Goal: Task Accomplishment & Management: Use online tool/utility

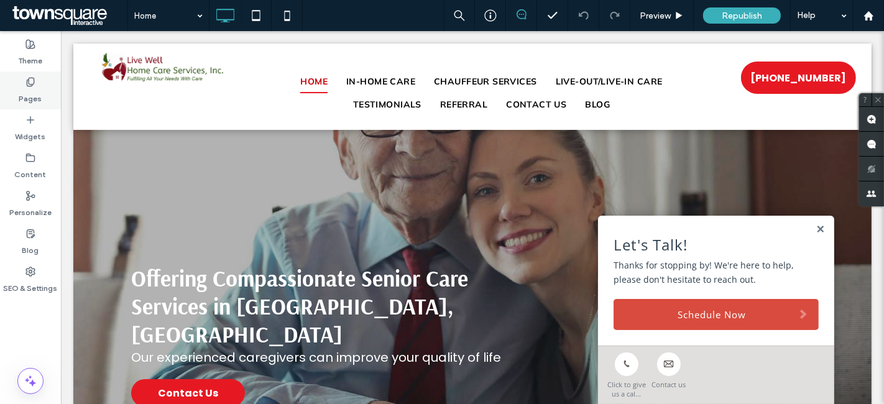
click at [27, 95] on label "Pages" at bounding box center [30, 95] width 23 height 17
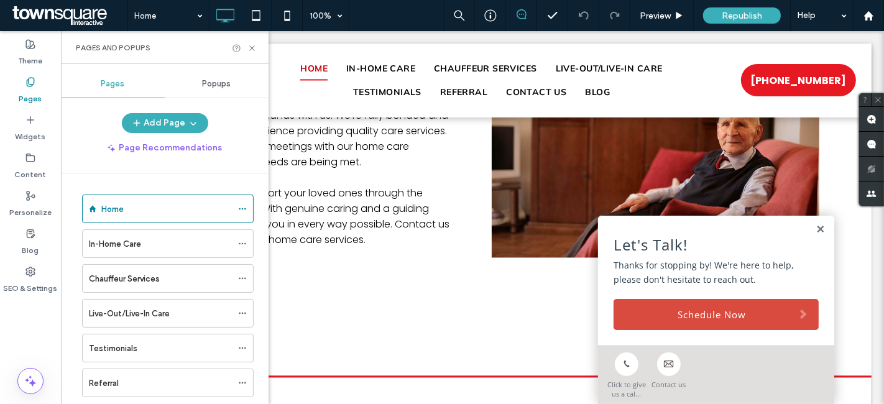
scroll to position [2089, 0]
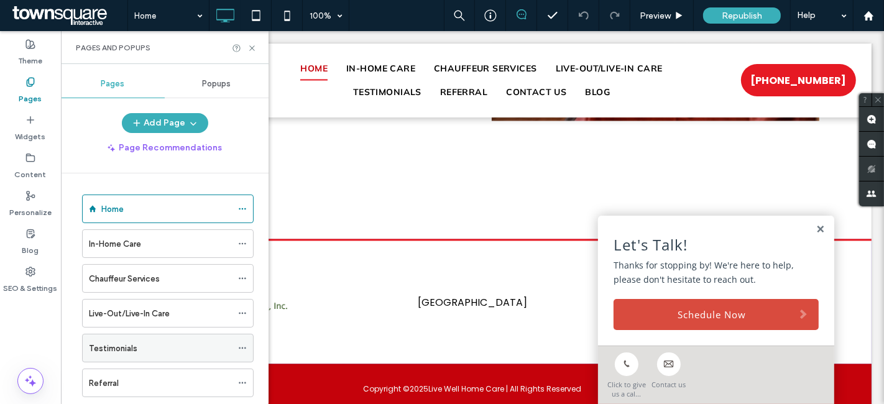
click at [141, 342] on div "Testimonials" at bounding box center [160, 348] width 143 height 13
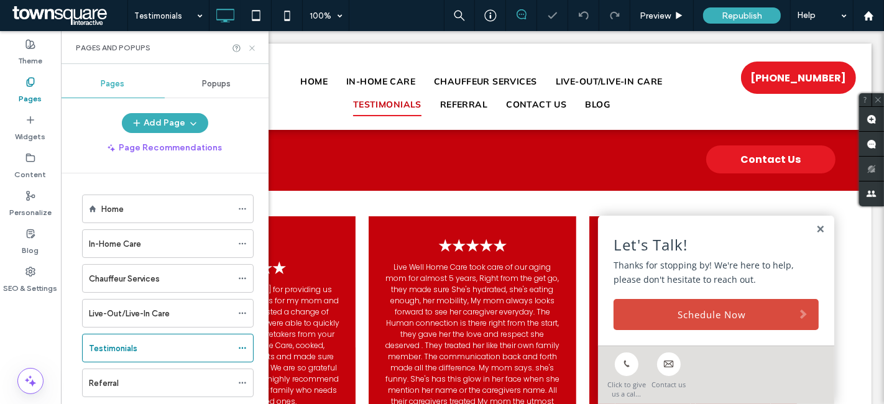
click at [250, 48] on icon at bounding box center [251, 47] width 9 height 9
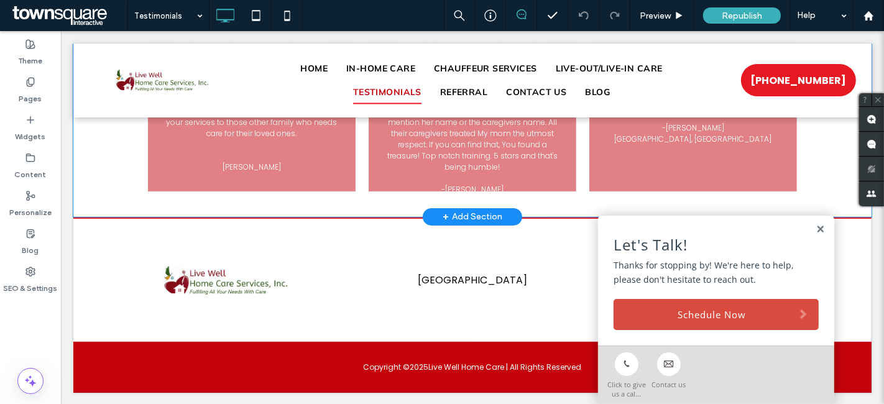
scroll to position [113, 0]
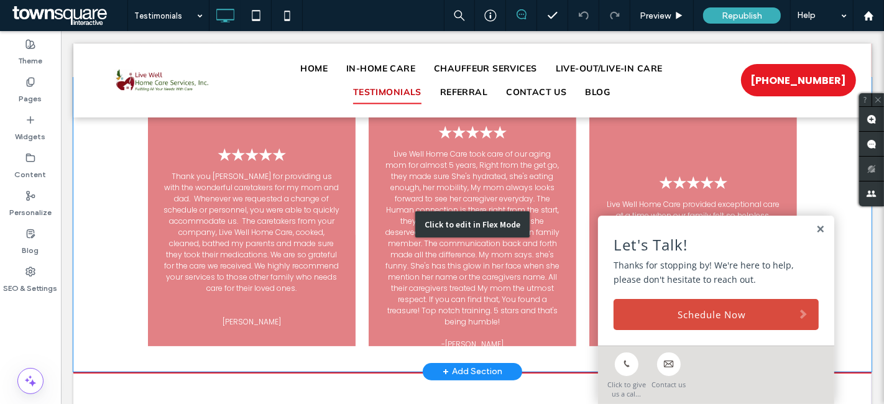
click at [290, 176] on div "Click to edit in Flex Mode" at bounding box center [472, 225] width 798 height 294
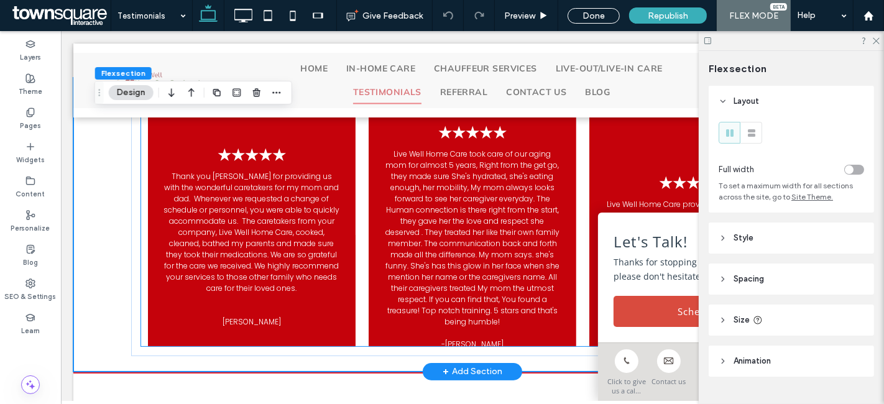
click at [290, 176] on p "Thank you [PERSON_NAME] for providing us with the wonderful caretakers for my m…" at bounding box center [251, 232] width 178 height 123
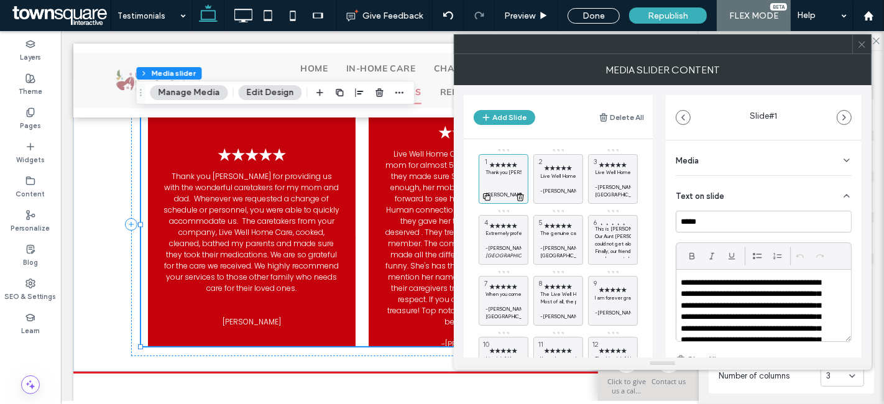
click at [484, 194] on icon at bounding box center [487, 196] width 10 height 11
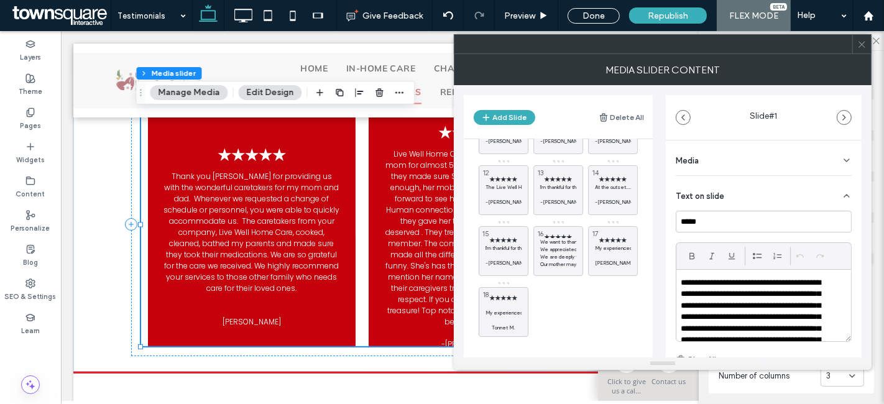
scroll to position [50, 0]
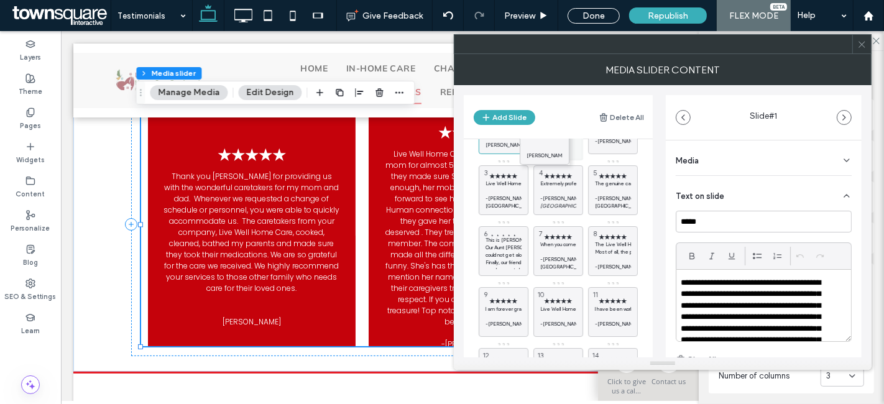
drag, startPoint x: 511, startPoint y: 302, endPoint x: 557, endPoint y: 132, distance: 175.9
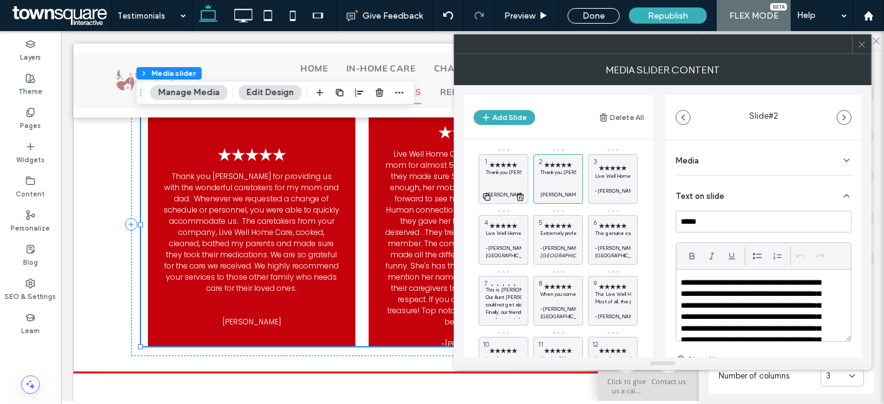
click at [502, 173] on p "Thank you [PERSON_NAME] for providing us with the wonderful caretakers for my m…" at bounding box center [503, 171] width 36 height 7
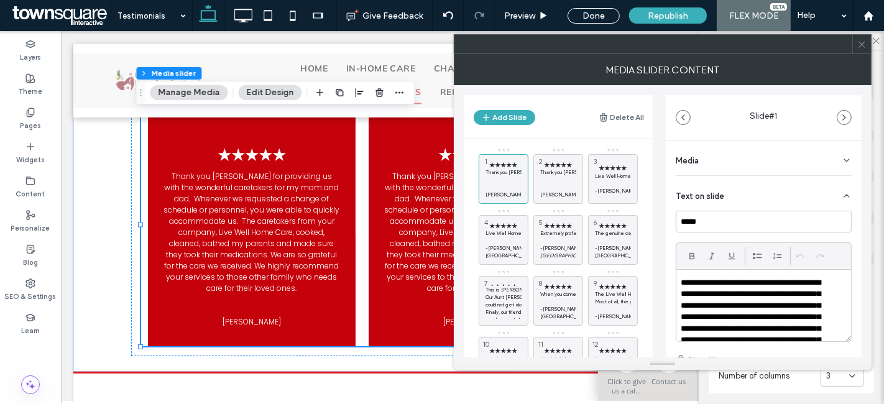
scroll to position [126, 0]
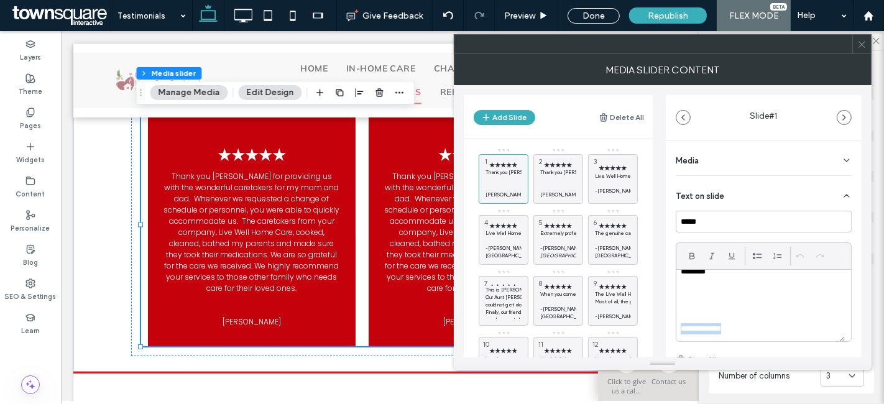
drag, startPoint x: 734, startPoint y: 327, endPoint x: 677, endPoint y: 326, distance: 57.2
click at [677, 326] on div "**********" at bounding box center [760, 306] width 168 height 72
paste div
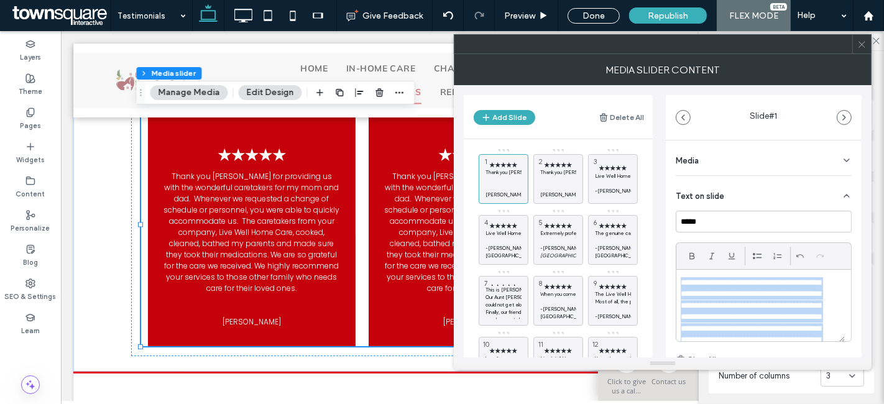
drag, startPoint x: 705, startPoint y: 301, endPoint x: 654, endPoint y: 235, distance: 83.3
click at [654, 235] on div "Add Slide Delete All ★★★★★ Thank you [PERSON_NAME] for providing us with the wo…" at bounding box center [663, 221] width 398 height 272
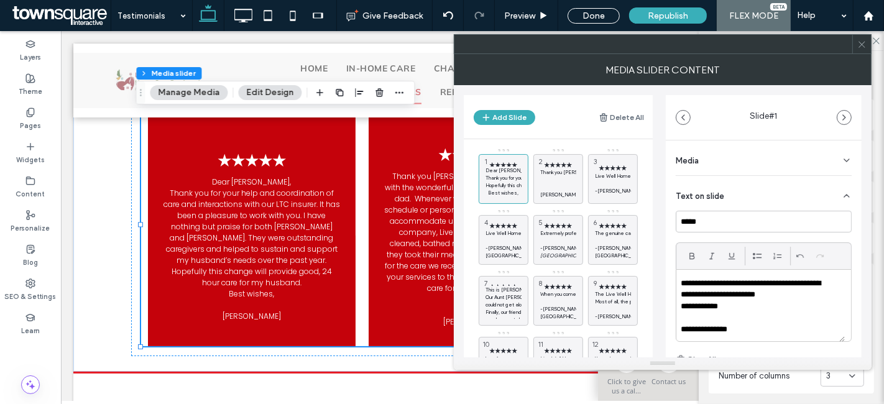
scroll to position [103, 0]
click at [864, 43] on icon at bounding box center [861, 44] width 9 height 9
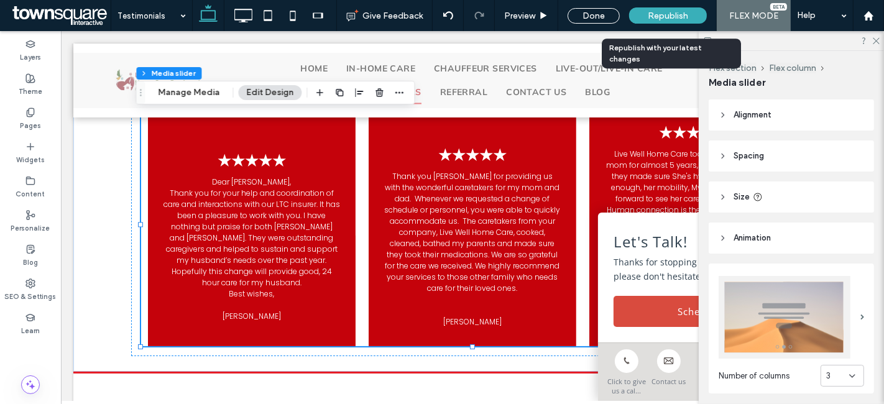
click at [685, 16] on span "Republish" at bounding box center [667, 16] width 40 height 11
